Goal: Task Accomplishment & Management: Use online tool/utility

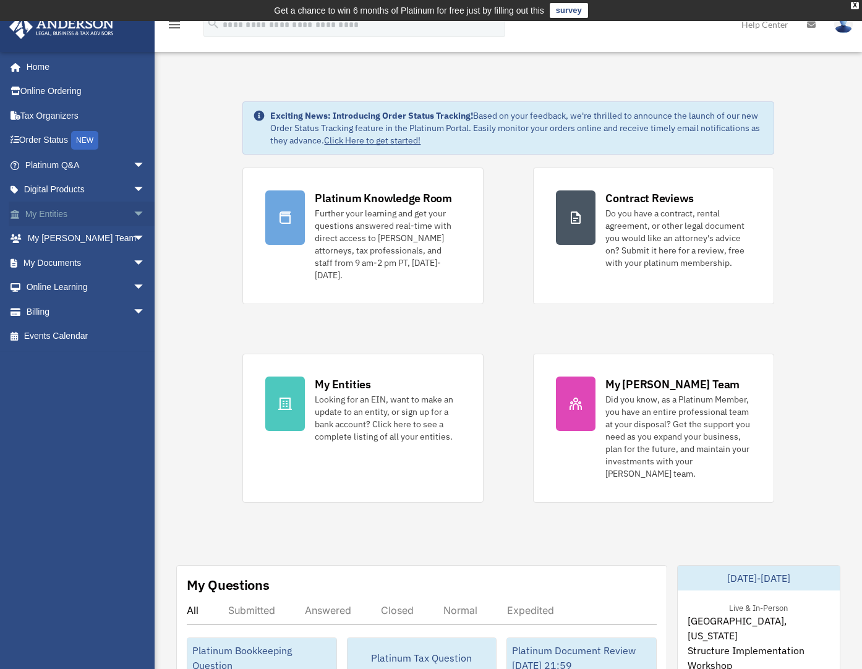
click at [135, 215] on span "arrow_drop_down" at bounding box center [145, 213] width 25 height 25
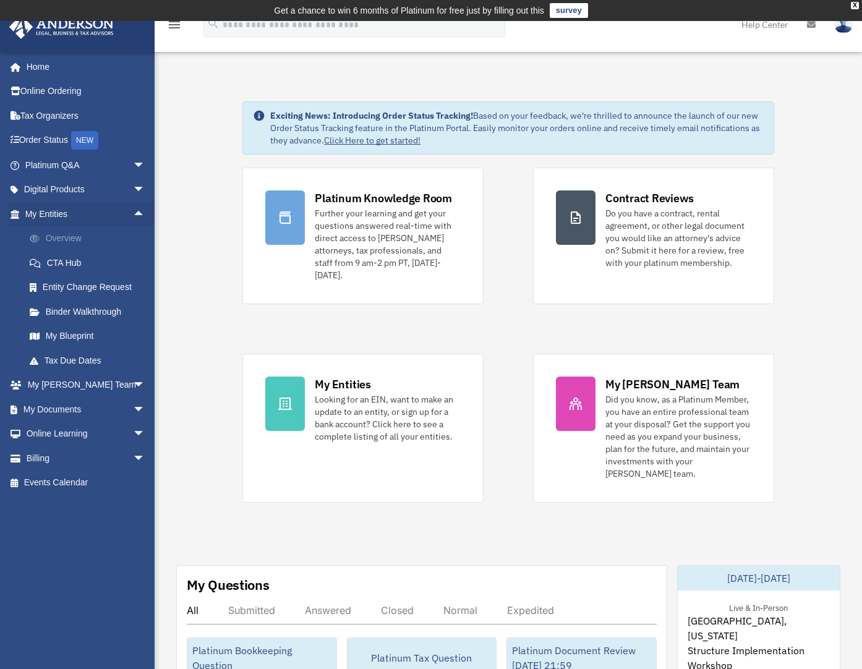
click at [86, 235] on link "Overview" at bounding box center [90, 238] width 146 height 25
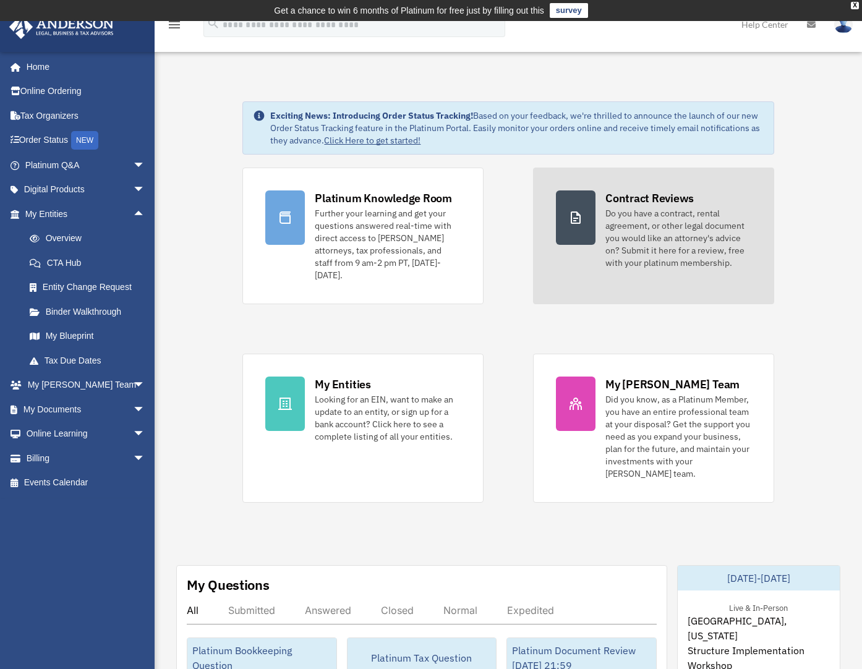
scroll to position [193, 0]
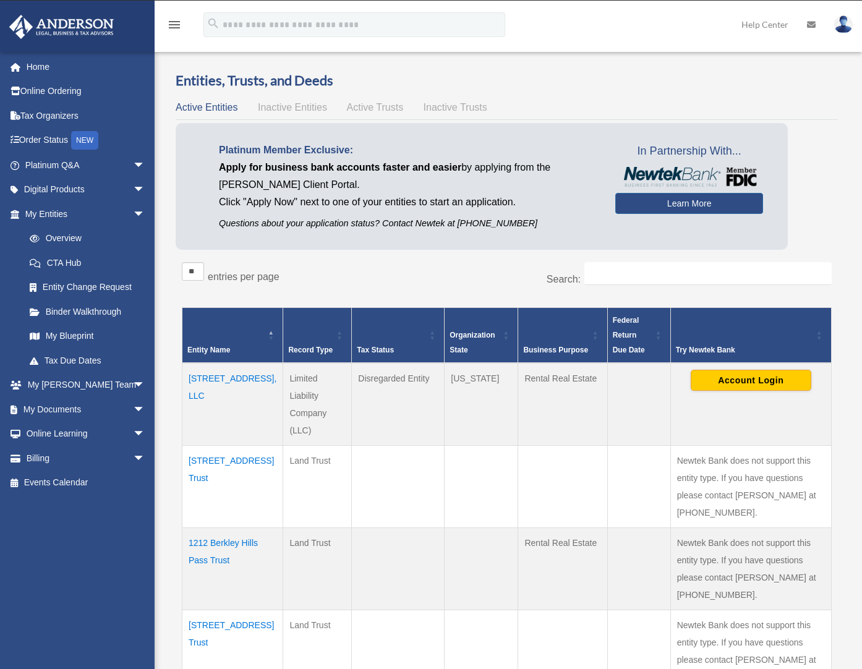
drag, startPoint x: 666, startPoint y: 262, endPoint x: 671, endPoint y: 271, distance: 10.5
click at [666, 262] on div "Entities, Trusts, and Deeds Active Entities Inactive Entities Active Trusts Ina…" at bounding box center [507, 676] width 662 height 1211
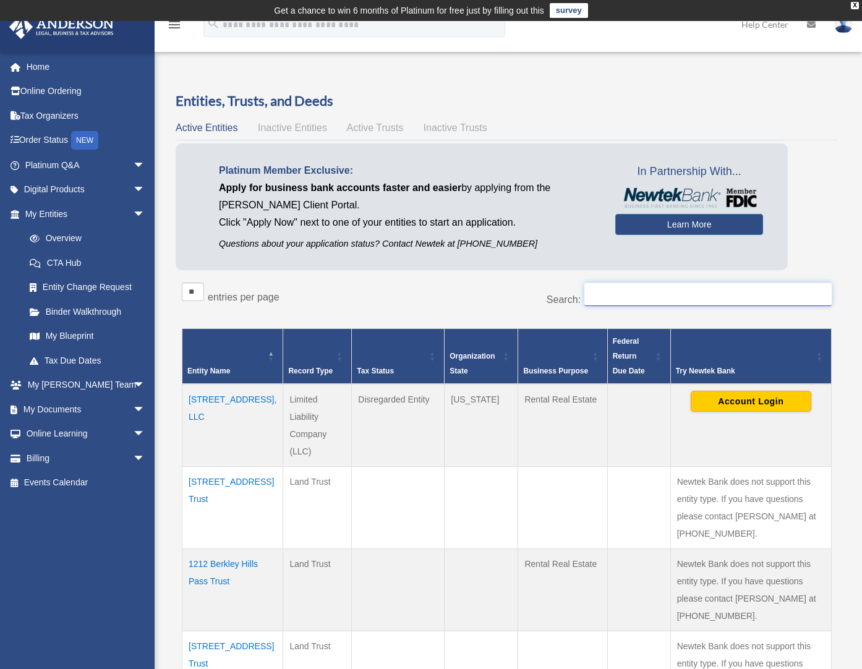
click at [681, 299] on input "Search:" at bounding box center [707, 293] width 247 height 23
click at [616, 302] on input "Search:" at bounding box center [707, 293] width 247 height 23
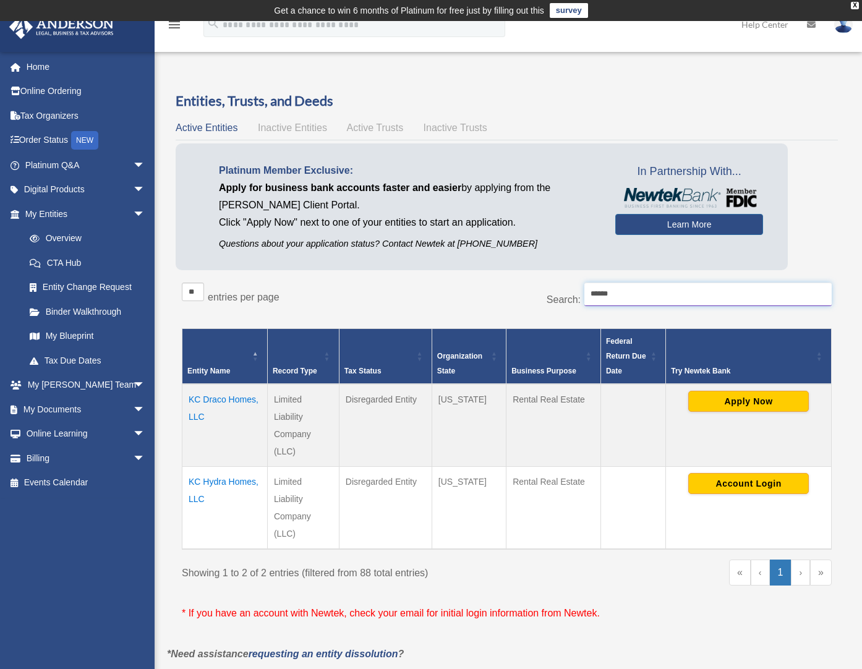
type input "******"
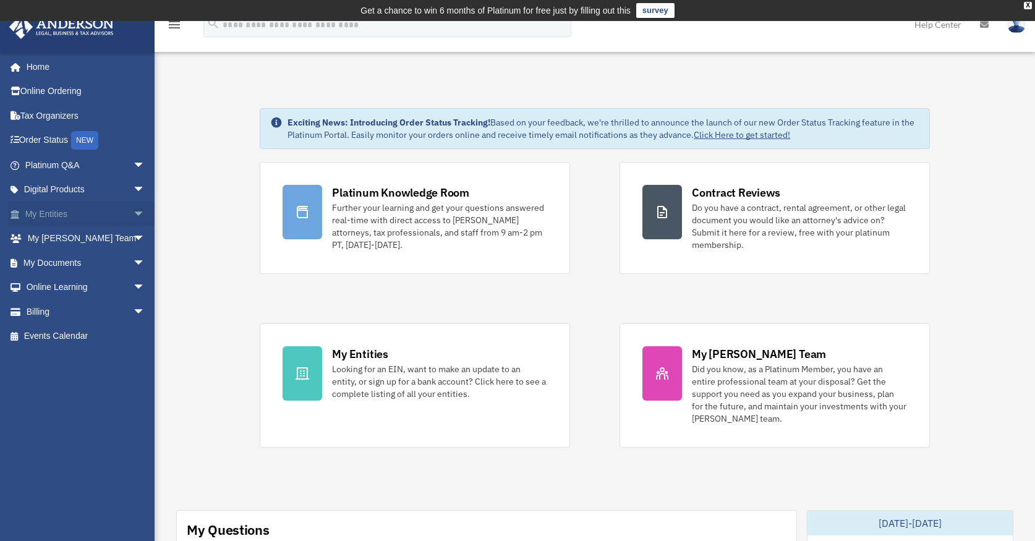
click at [133, 210] on span "arrow_drop_down" at bounding box center [145, 213] width 25 height 25
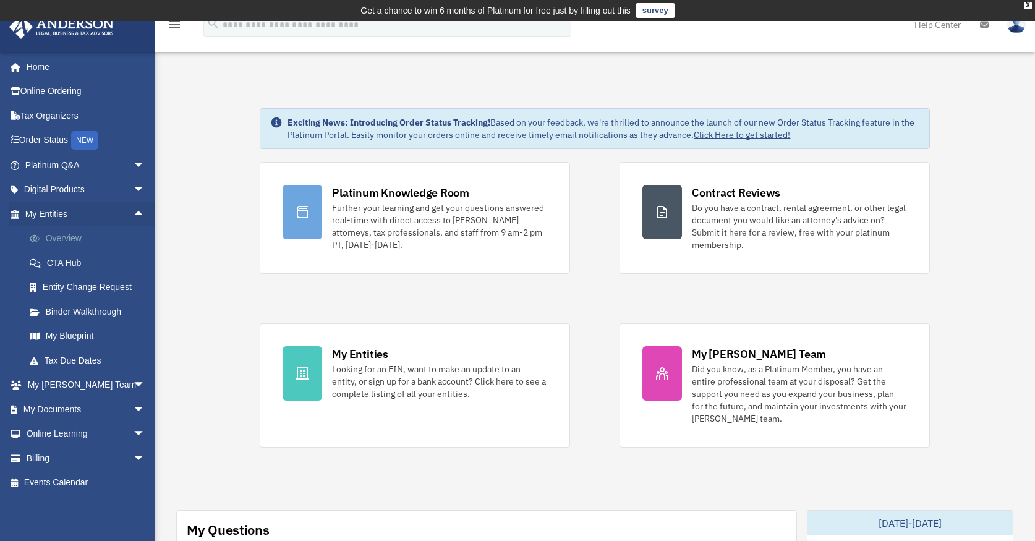
click at [78, 243] on link "Overview" at bounding box center [90, 238] width 146 height 25
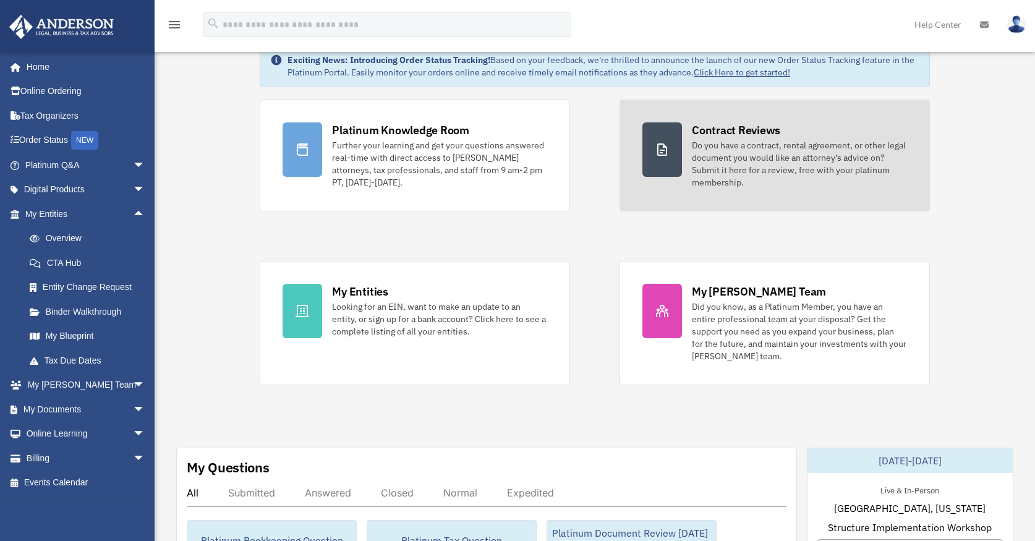
scroll to position [90, 0]
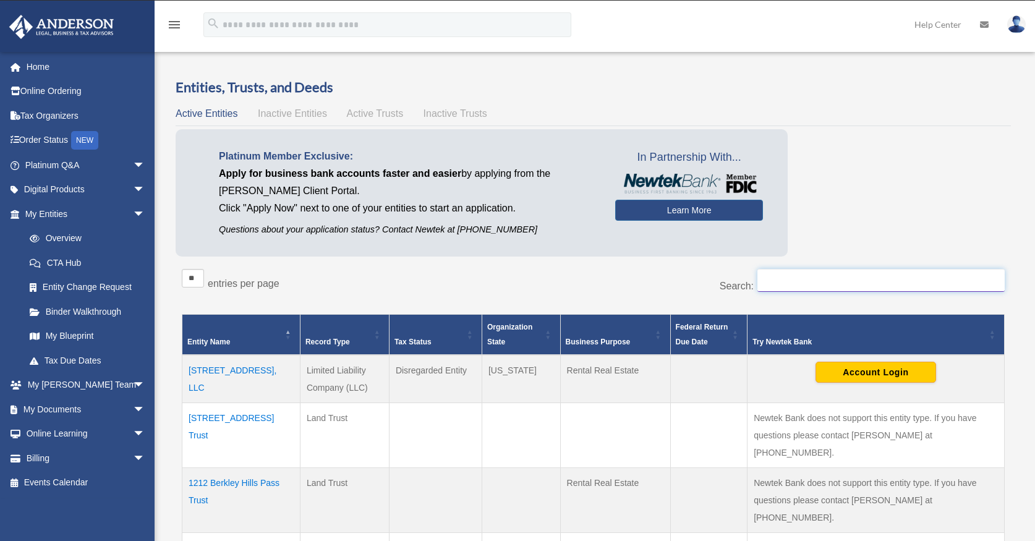
click at [879, 283] on input "Search:" at bounding box center [880, 280] width 247 height 23
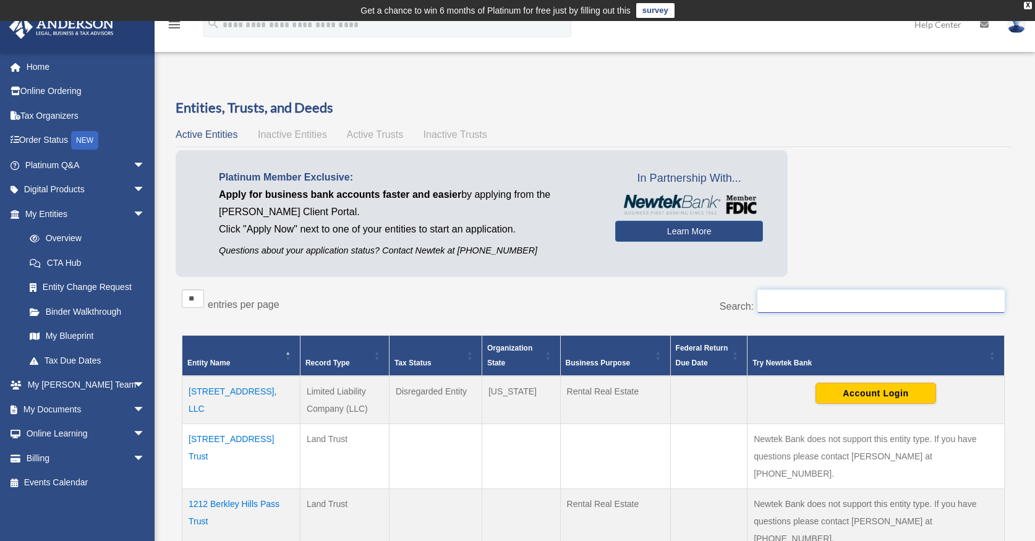
type input "*"
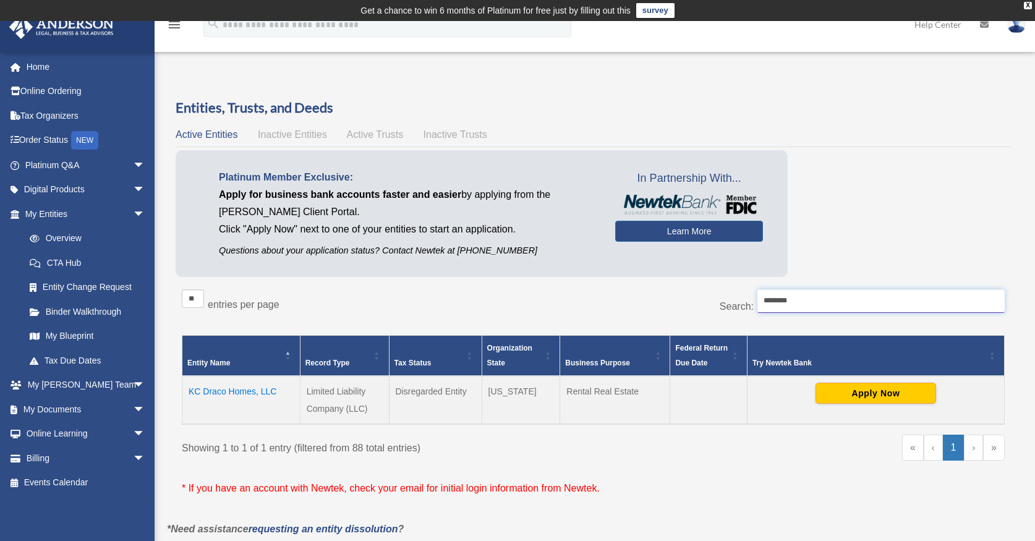
type input "********"
click at [871, 388] on button "Apply Now" at bounding box center [875, 393] width 121 height 21
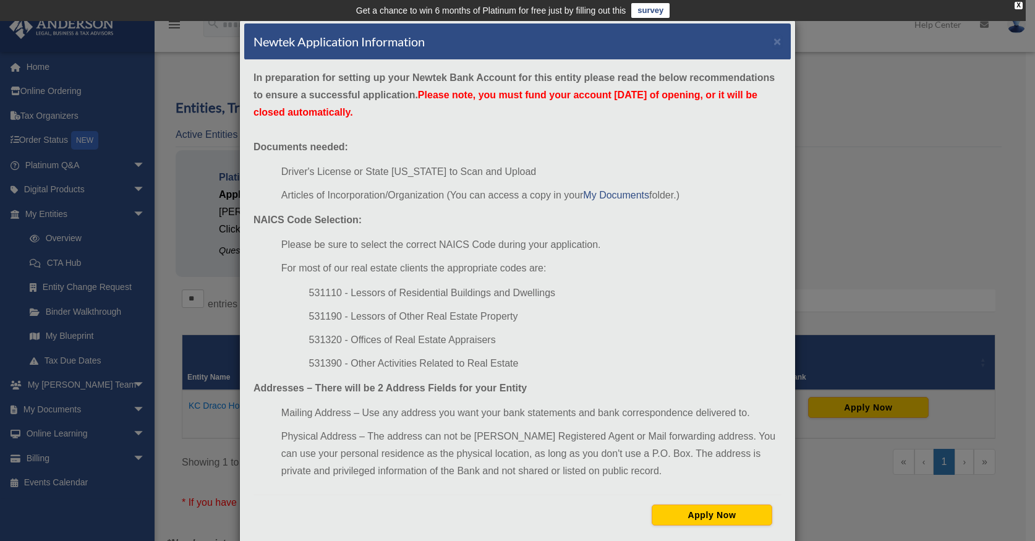
click at [316, 298] on li "531110 - Lessors of Residential Buildings and Dwellings" at bounding box center [545, 292] width 472 height 17
copy li "531110"
click at [721, 514] on button "Apply Now" at bounding box center [711, 514] width 121 height 21
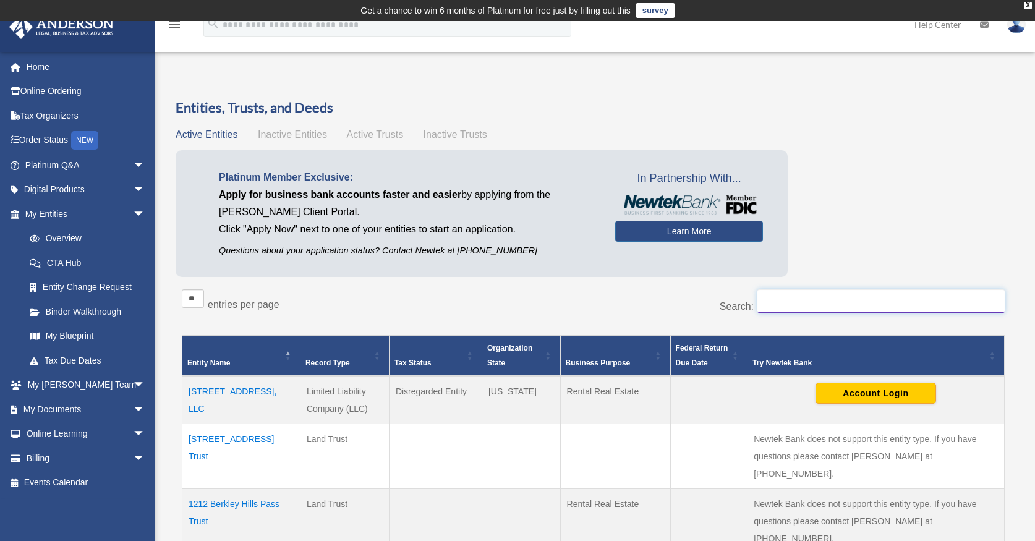
click at [784, 307] on input "Search:" at bounding box center [880, 300] width 247 height 23
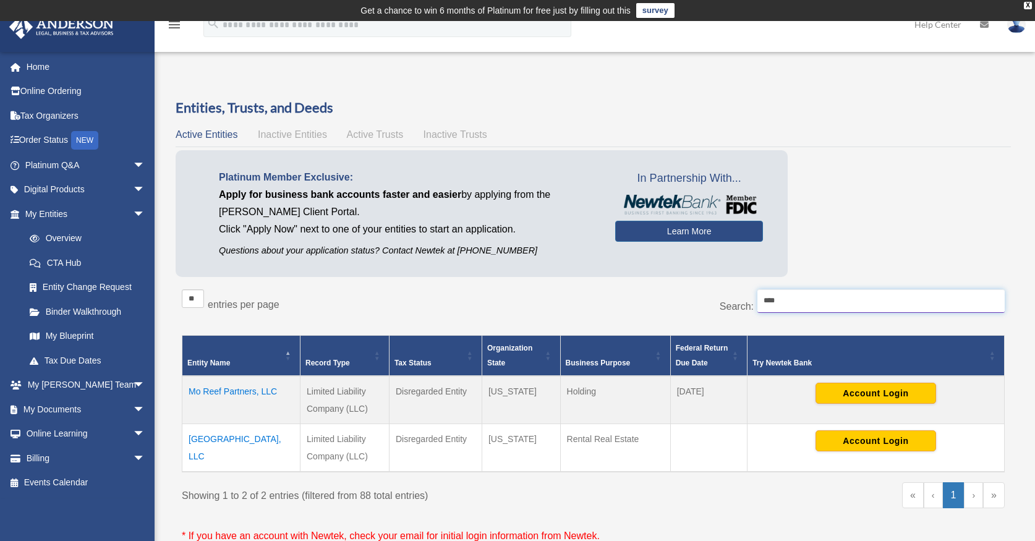
click at [786, 294] on input "****" at bounding box center [880, 300] width 247 height 23
type input "*"
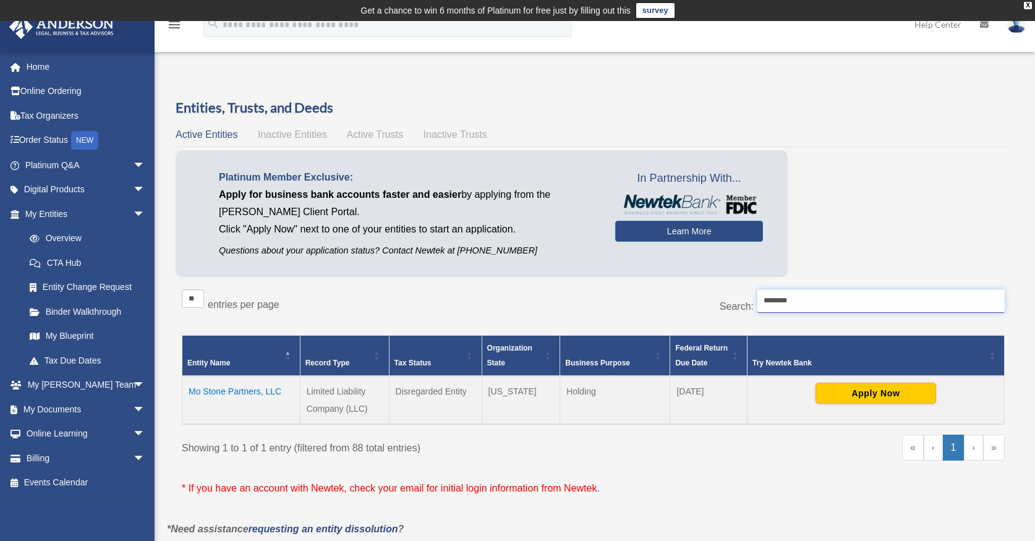
type input "********"
